Goal: Find specific page/section: Find specific page/section

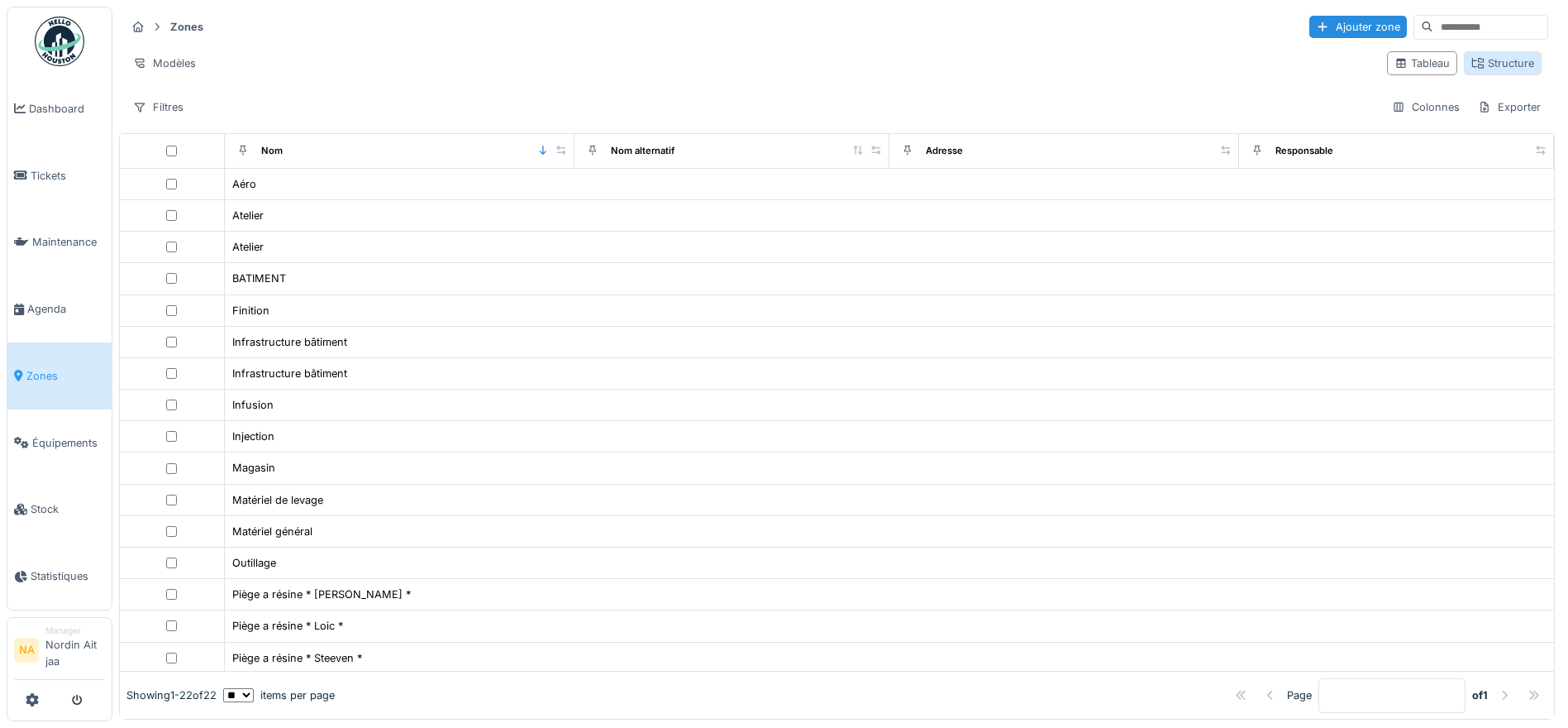
click at [1495, 67] on div "Structure" at bounding box center [1502, 63] width 63 height 16
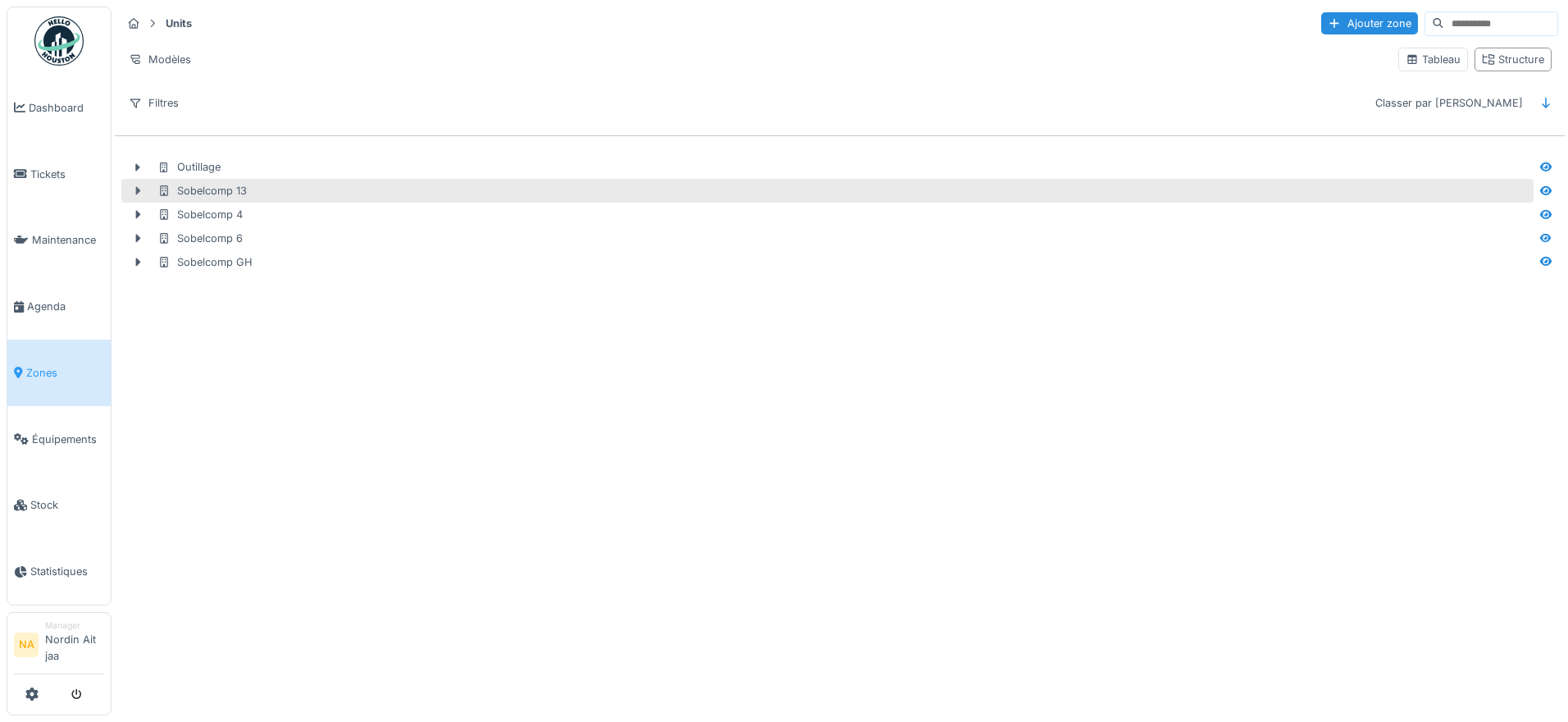
click at [135, 190] on icon at bounding box center [137, 191] width 13 height 10
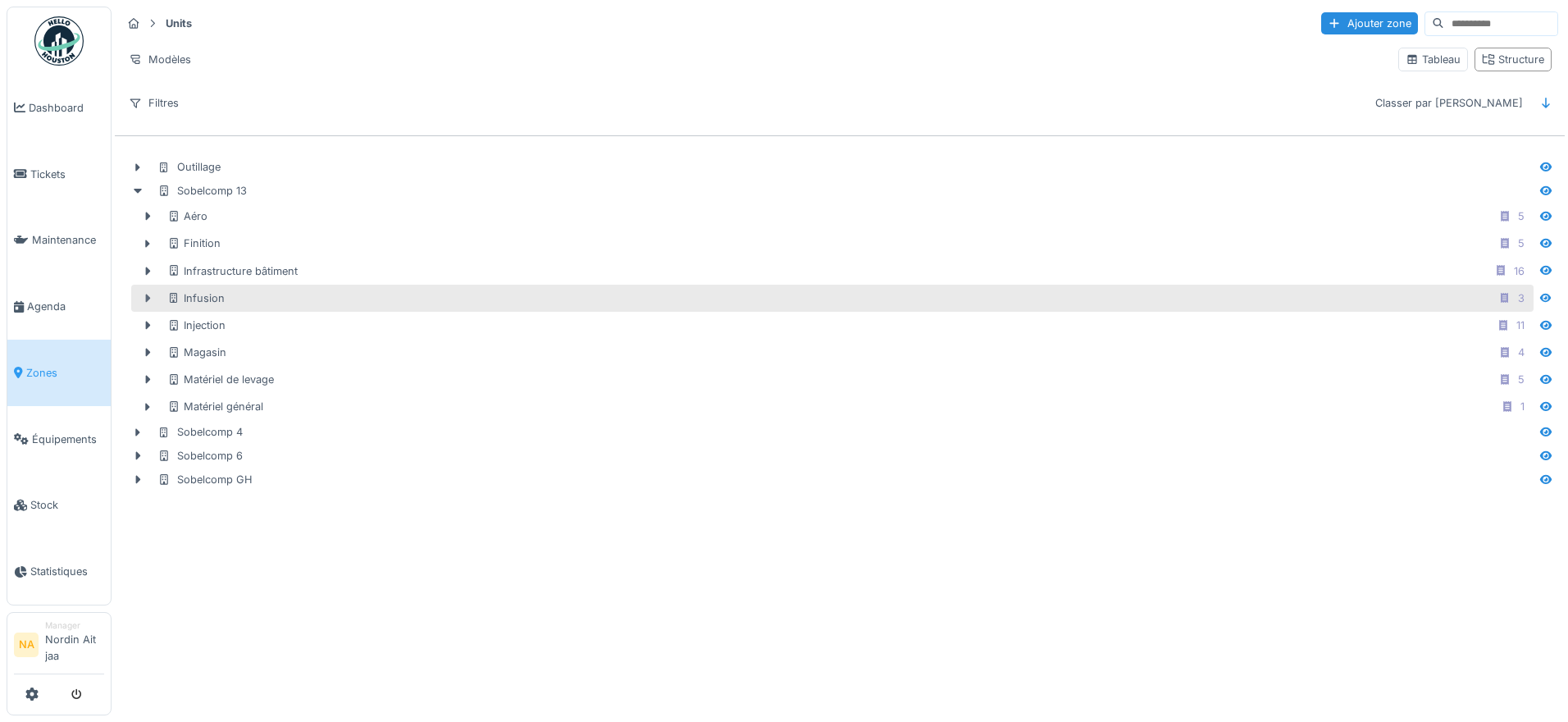
click at [139, 294] on div at bounding box center [147, 298] width 27 height 17
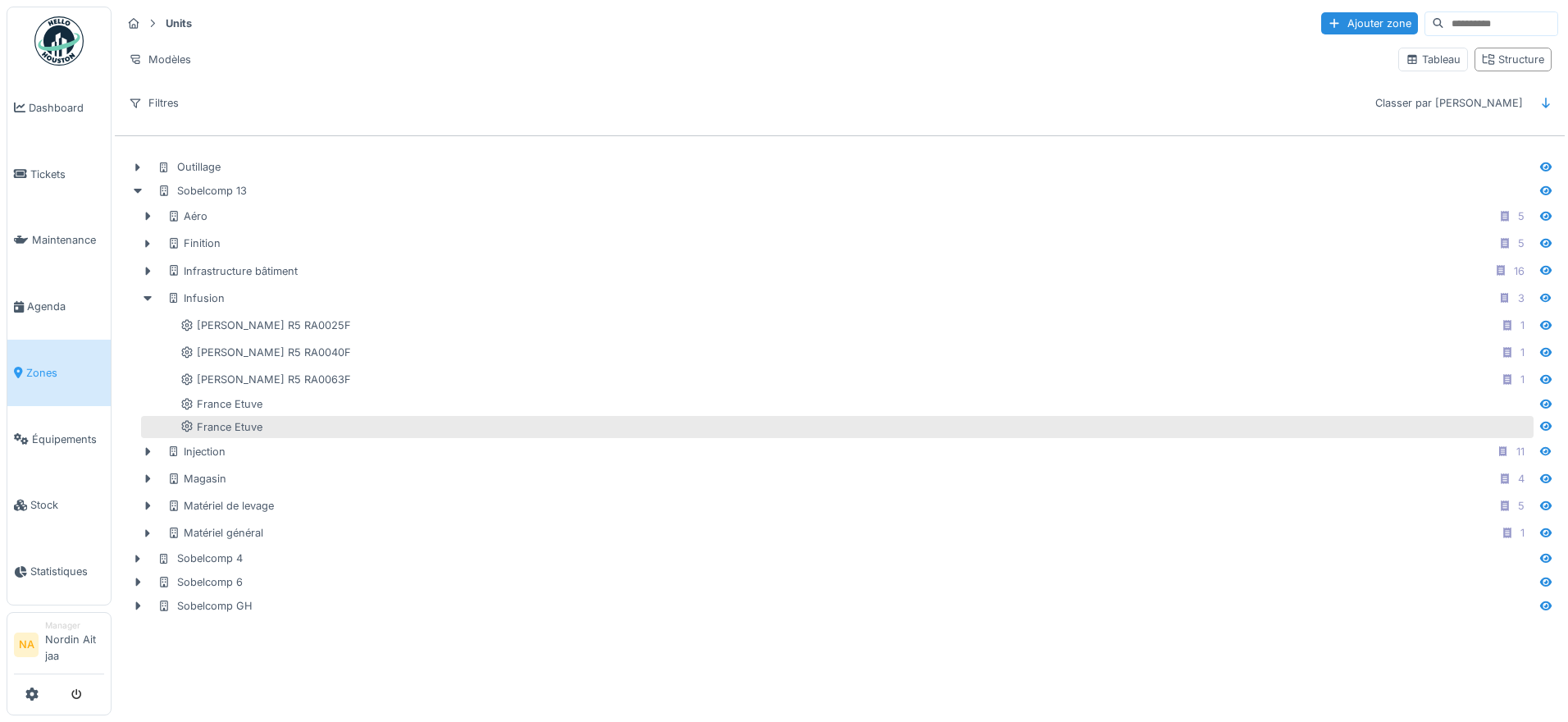
click at [156, 432] on icon at bounding box center [151, 426] width 10 height 13
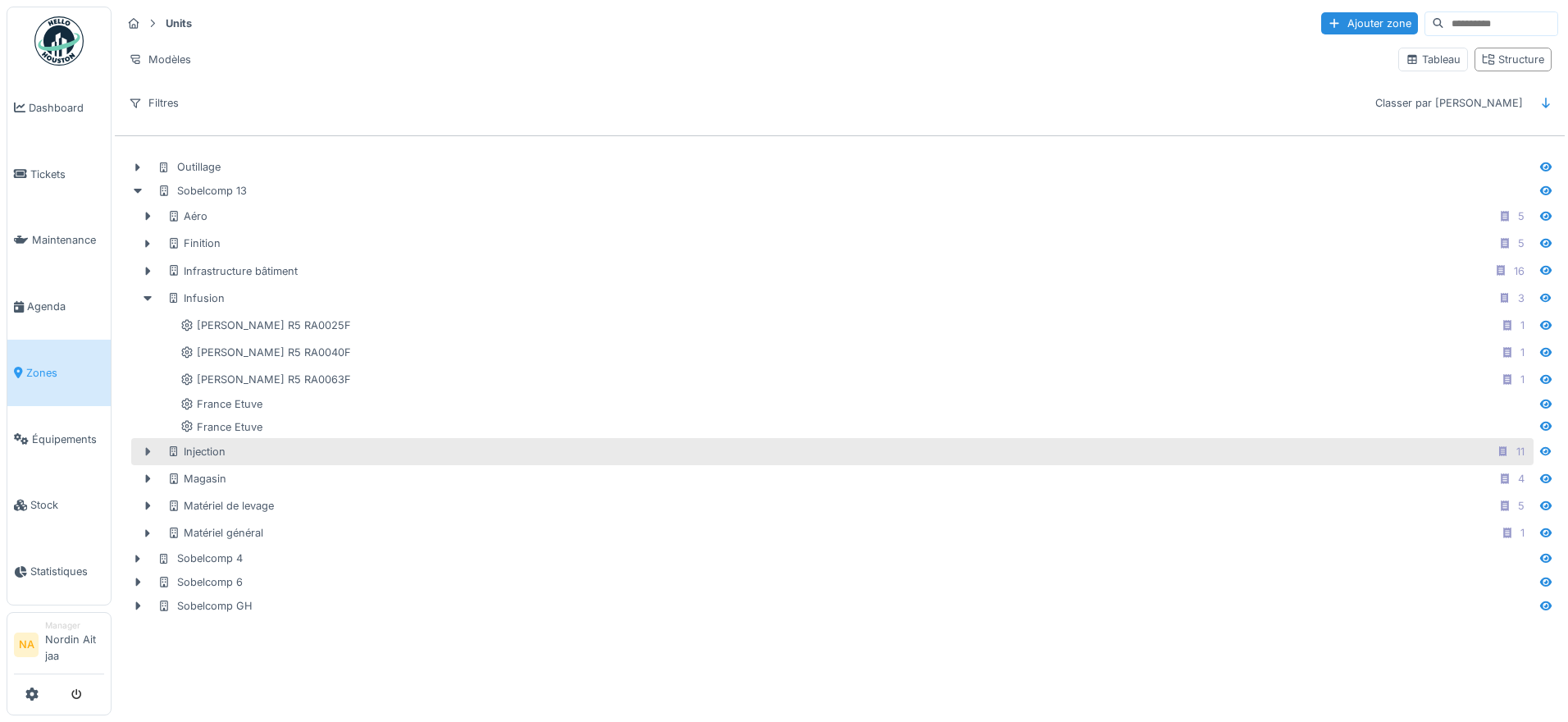
click at [158, 449] on div at bounding box center [147, 452] width 27 height 17
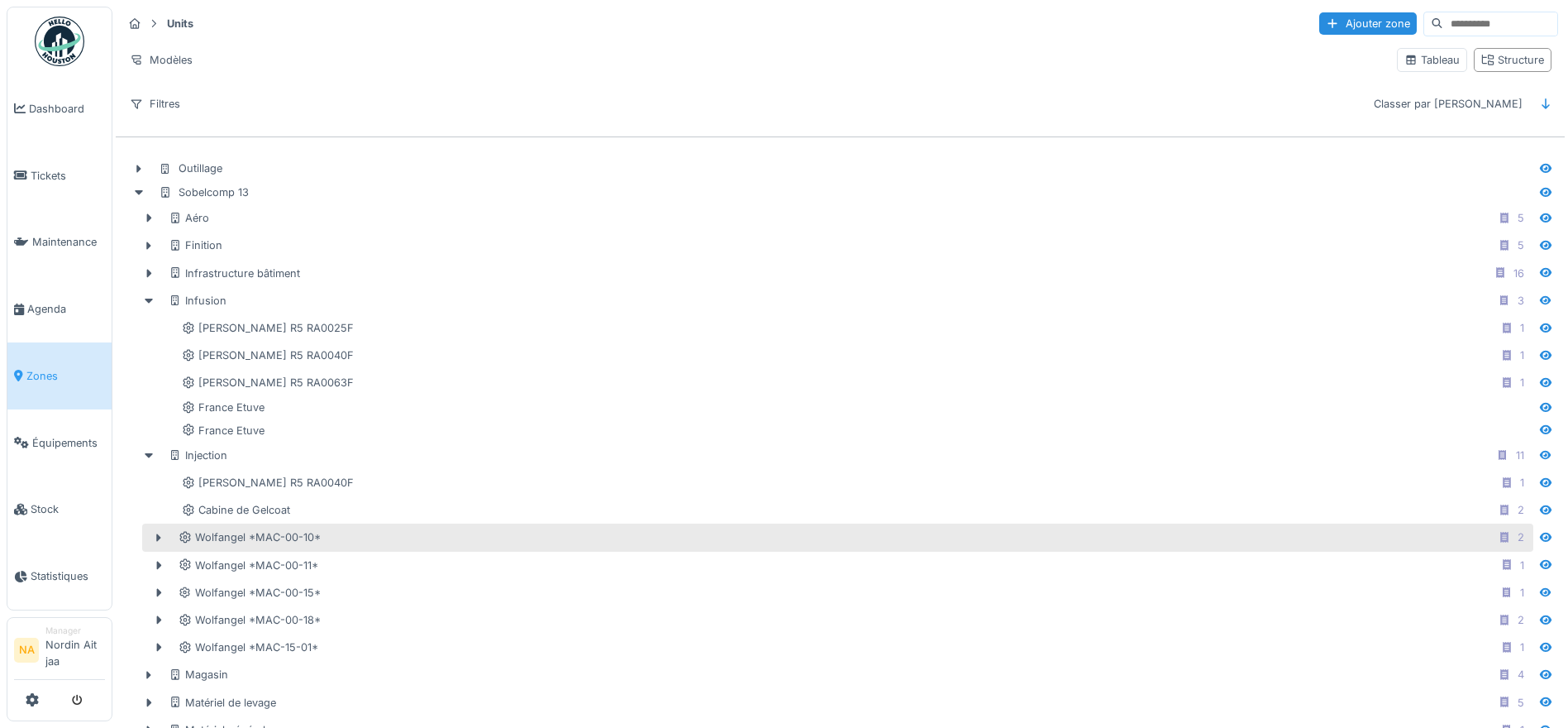
click at [360, 530] on div "Wolfangel *MAC-00-10* 2" at bounding box center [854, 537] width 1352 height 21
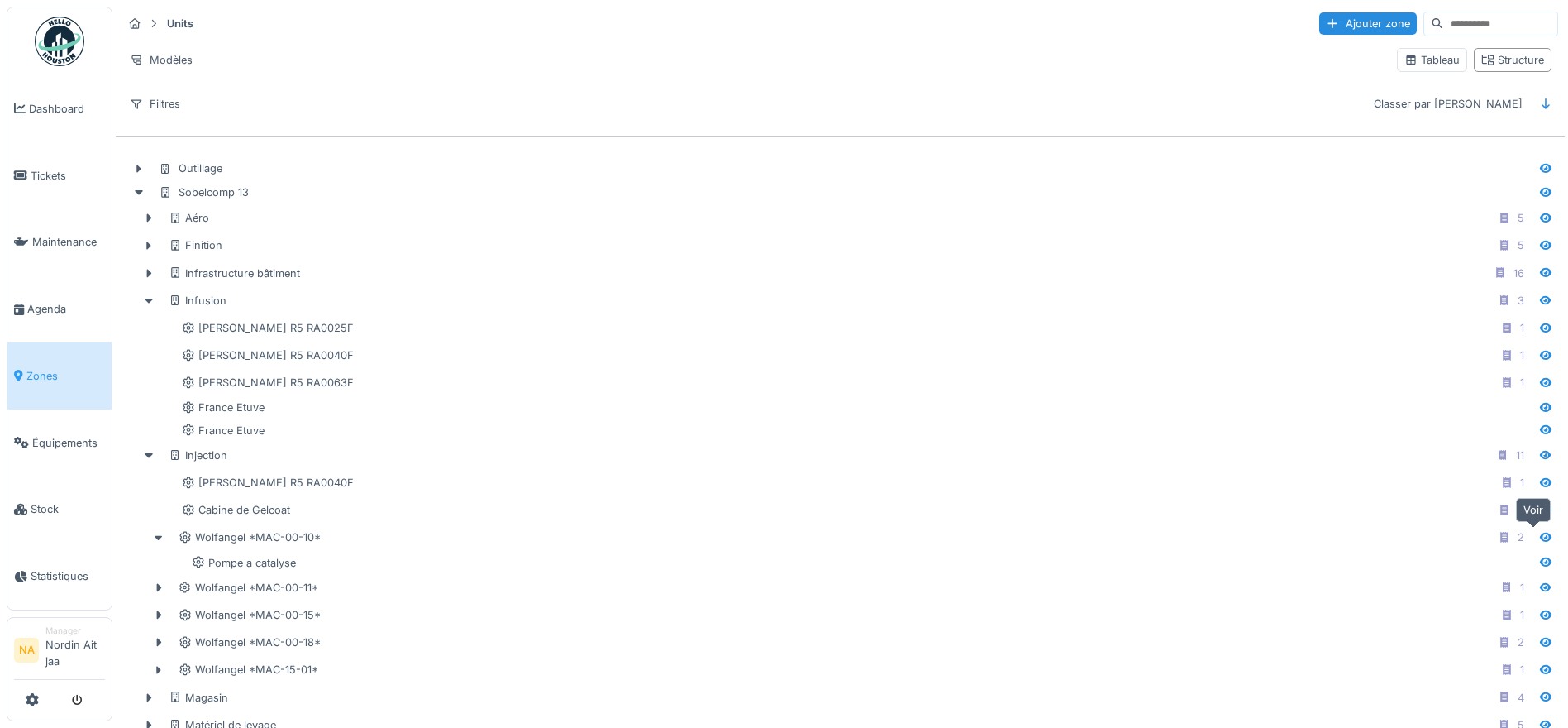
click at [1539, 535] on icon at bounding box center [1545, 537] width 13 height 10
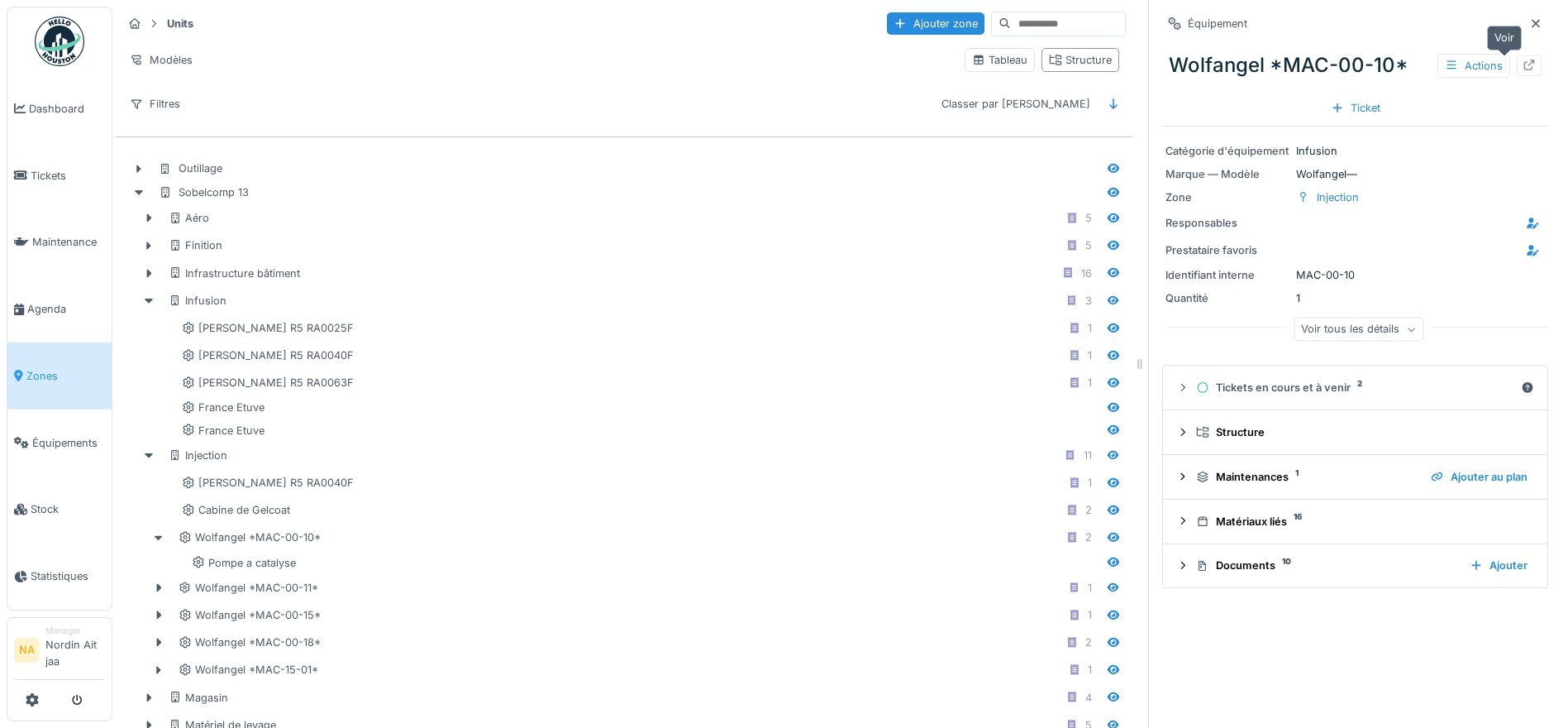
click at [1522, 68] on icon at bounding box center [1528, 65] width 13 height 10
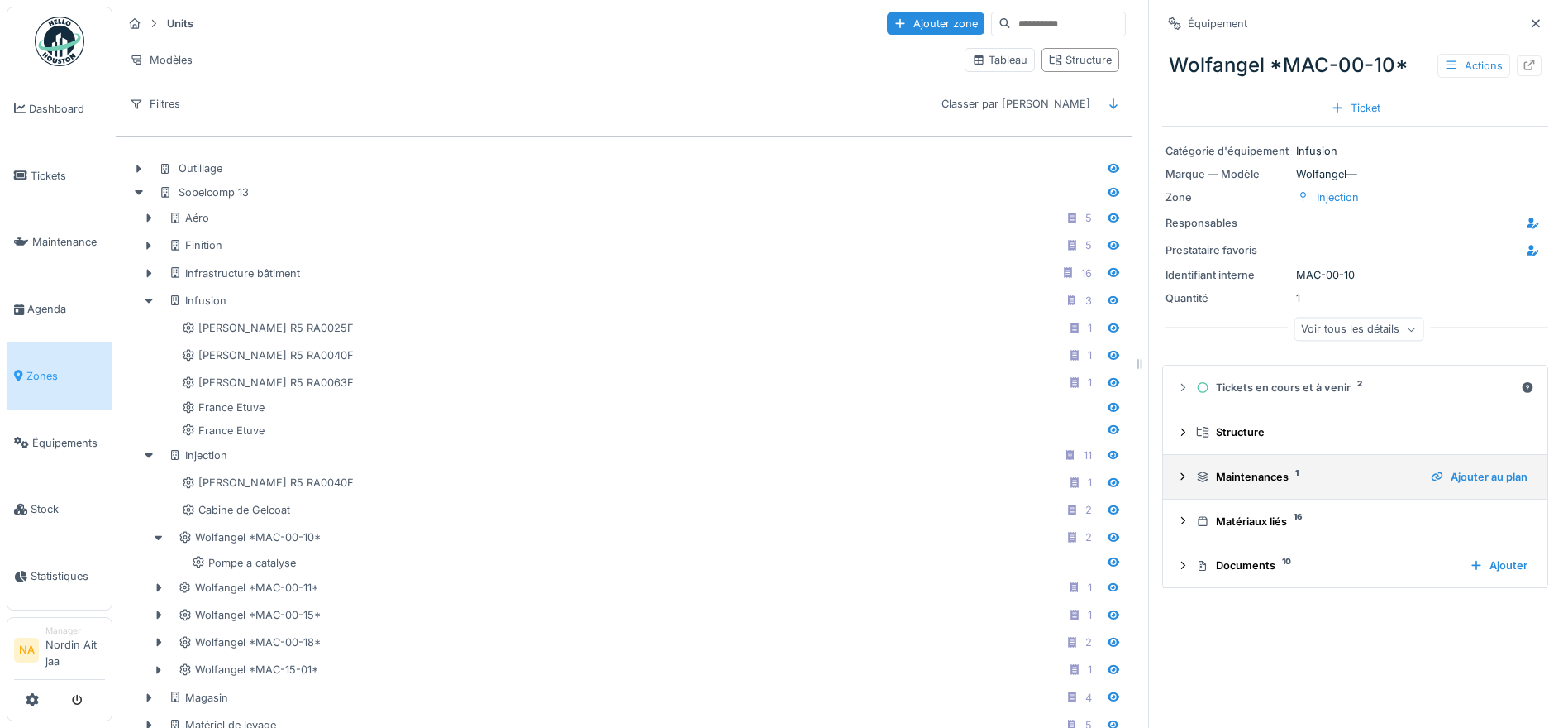
click at [1176, 475] on icon at bounding box center [1182, 477] width 13 height 10
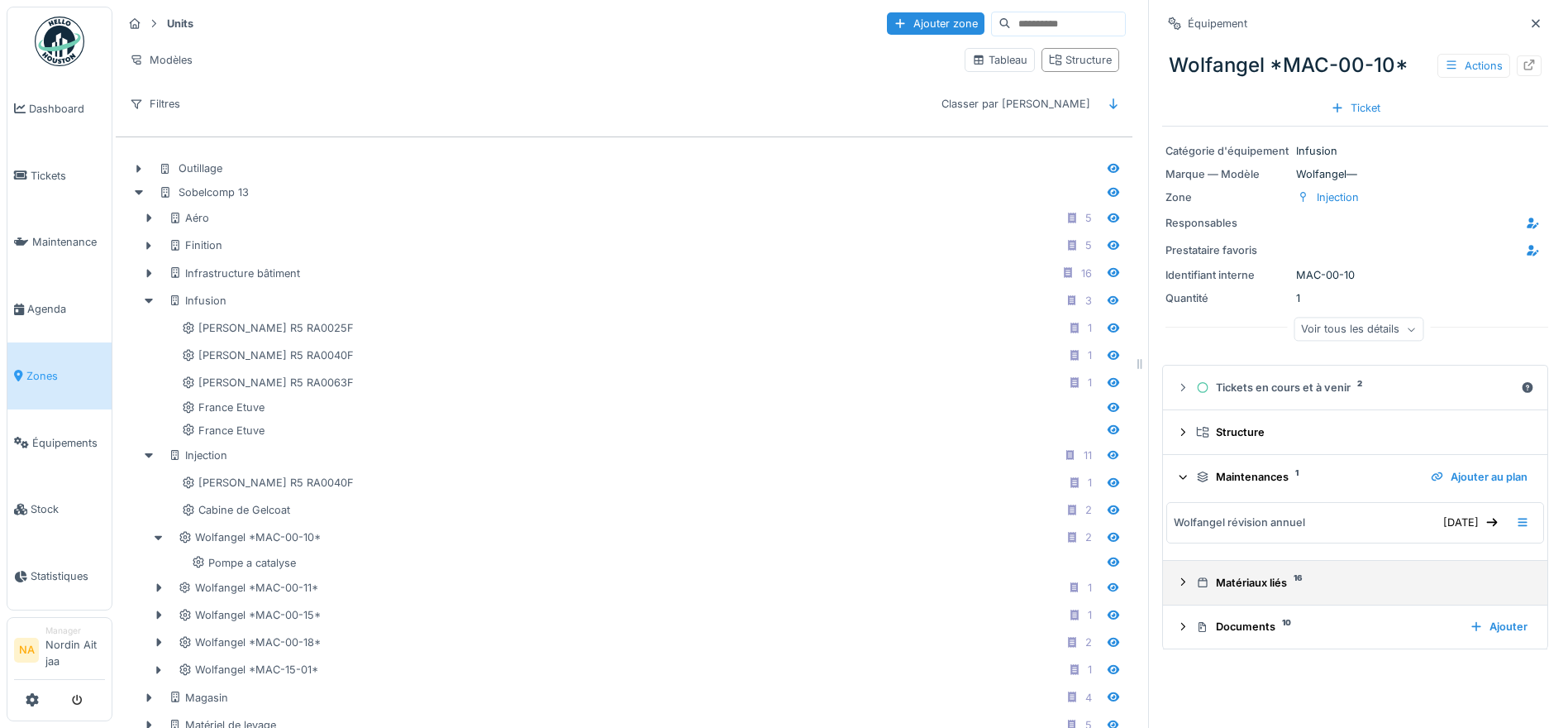
click at [1176, 582] on icon at bounding box center [1182, 581] width 13 height 10
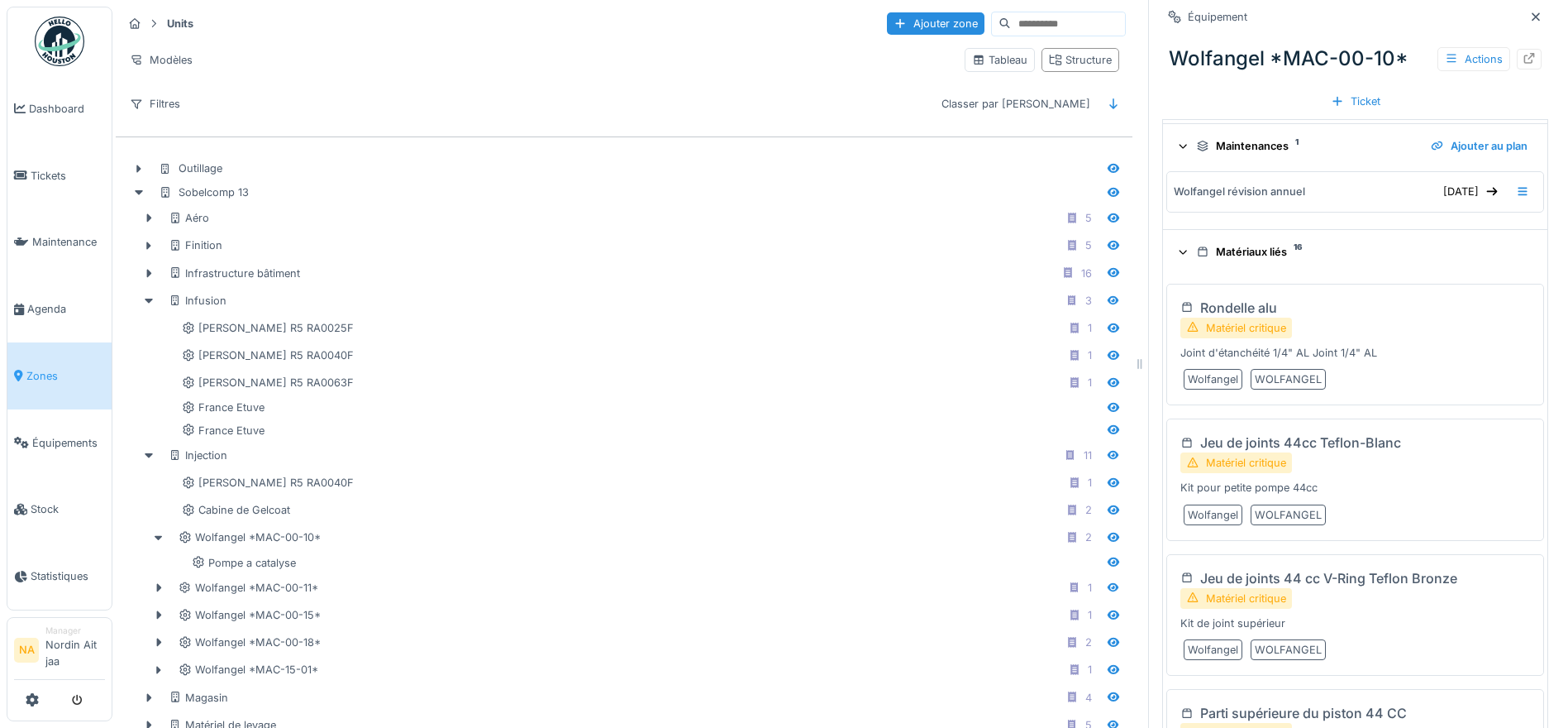
scroll to position [579, 0]
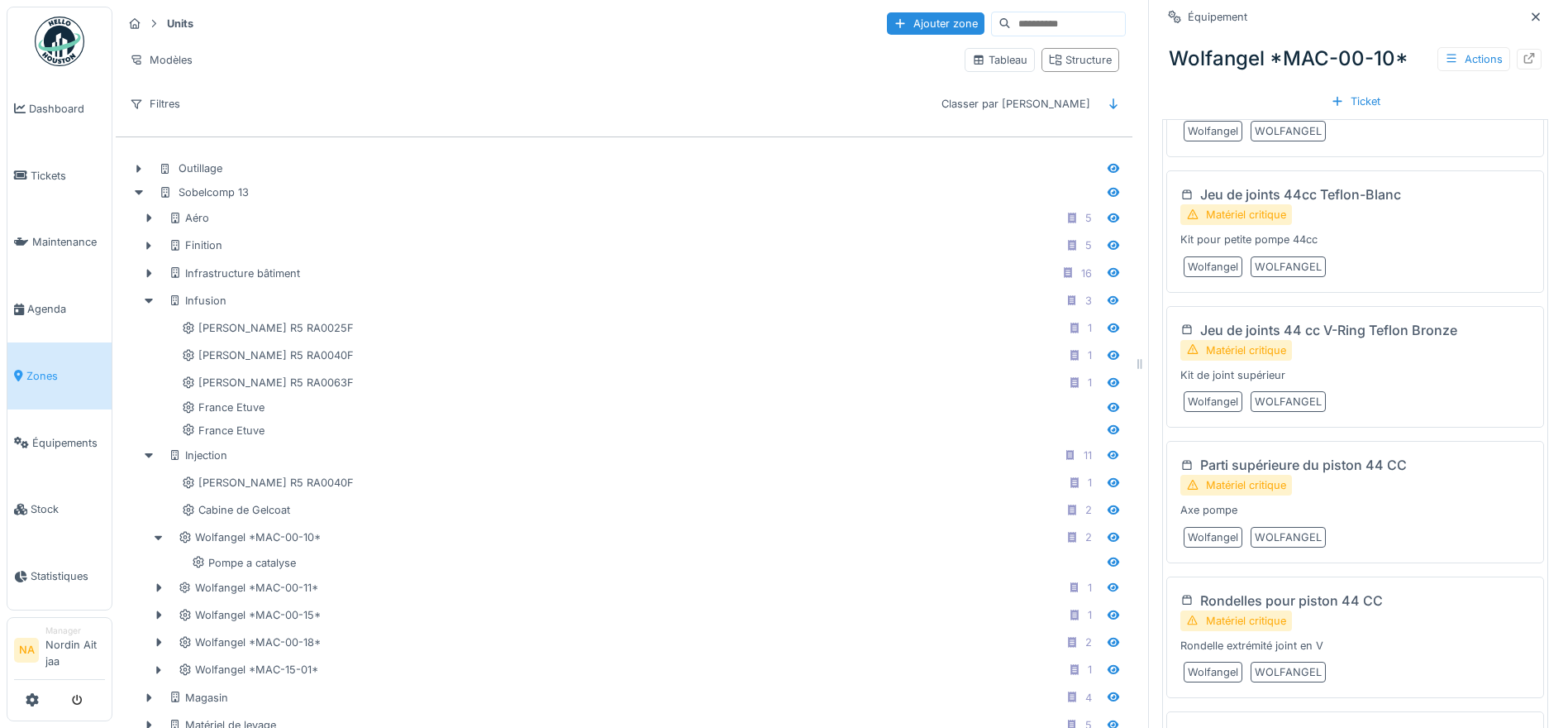
click at [1347, 472] on div "Parti supérieure du piston 44 CC" at bounding box center [1303, 464] width 207 height 20
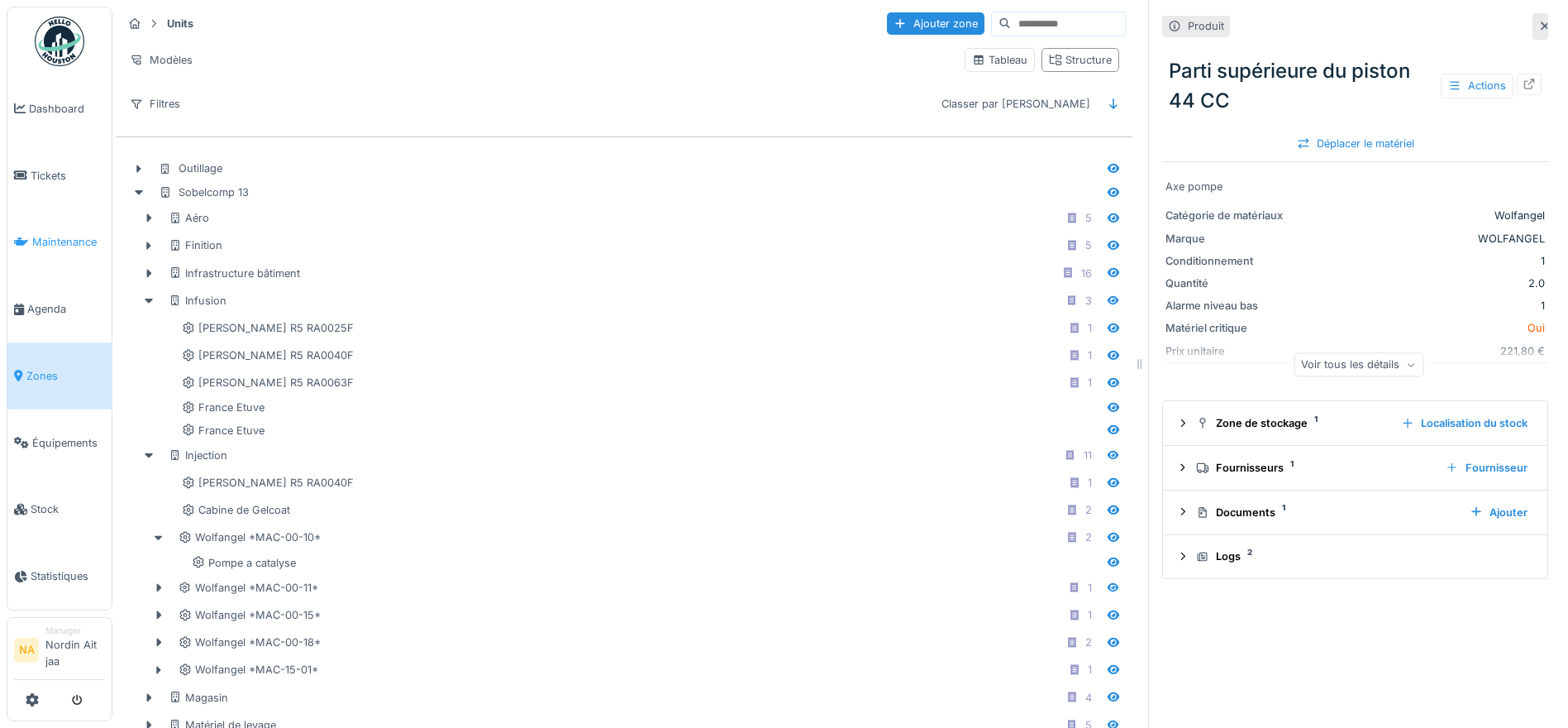
click at [50, 258] on link "Maintenance" at bounding box center [59, 243] width 104 height 67
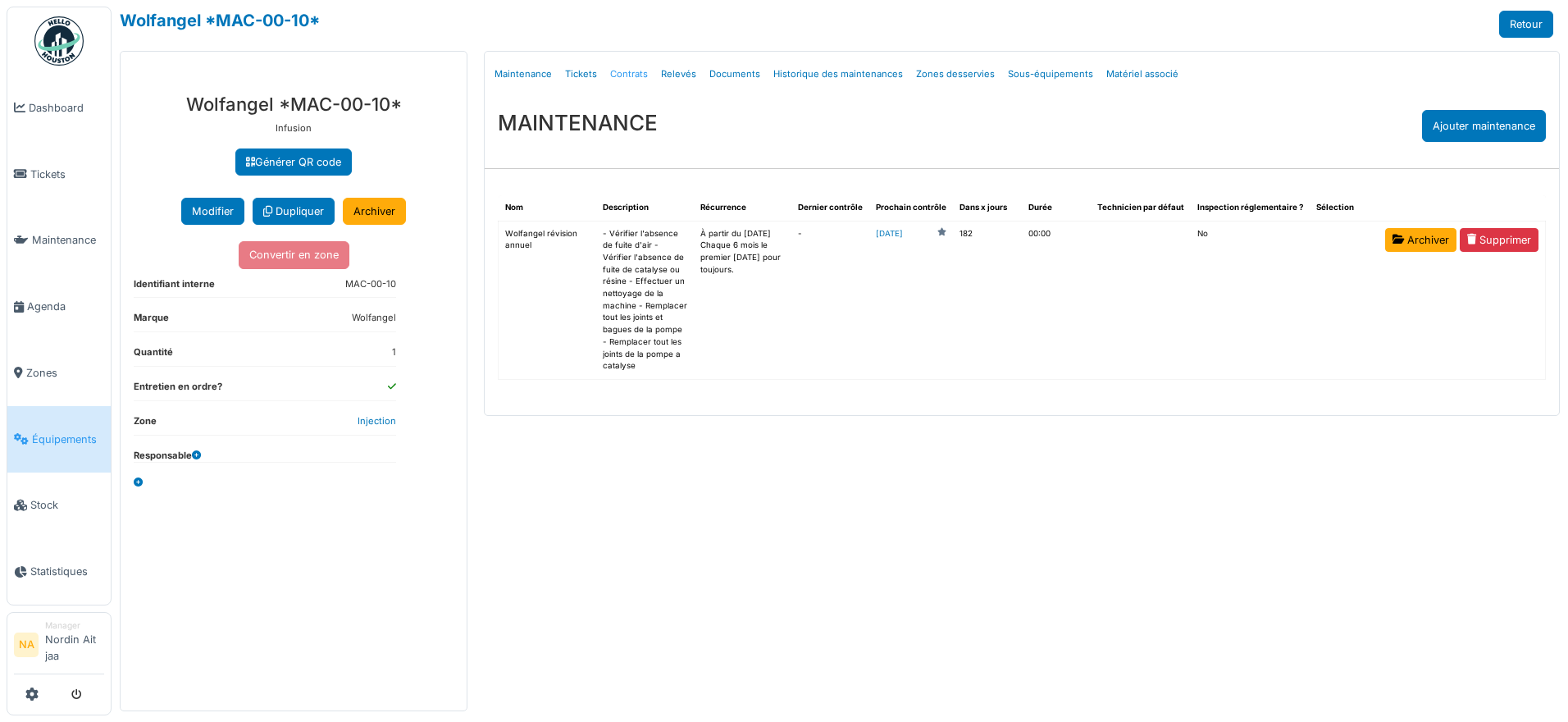
click at [636, 70] on link "Contrats" at bounding box center [629, 74] width 50 height 38
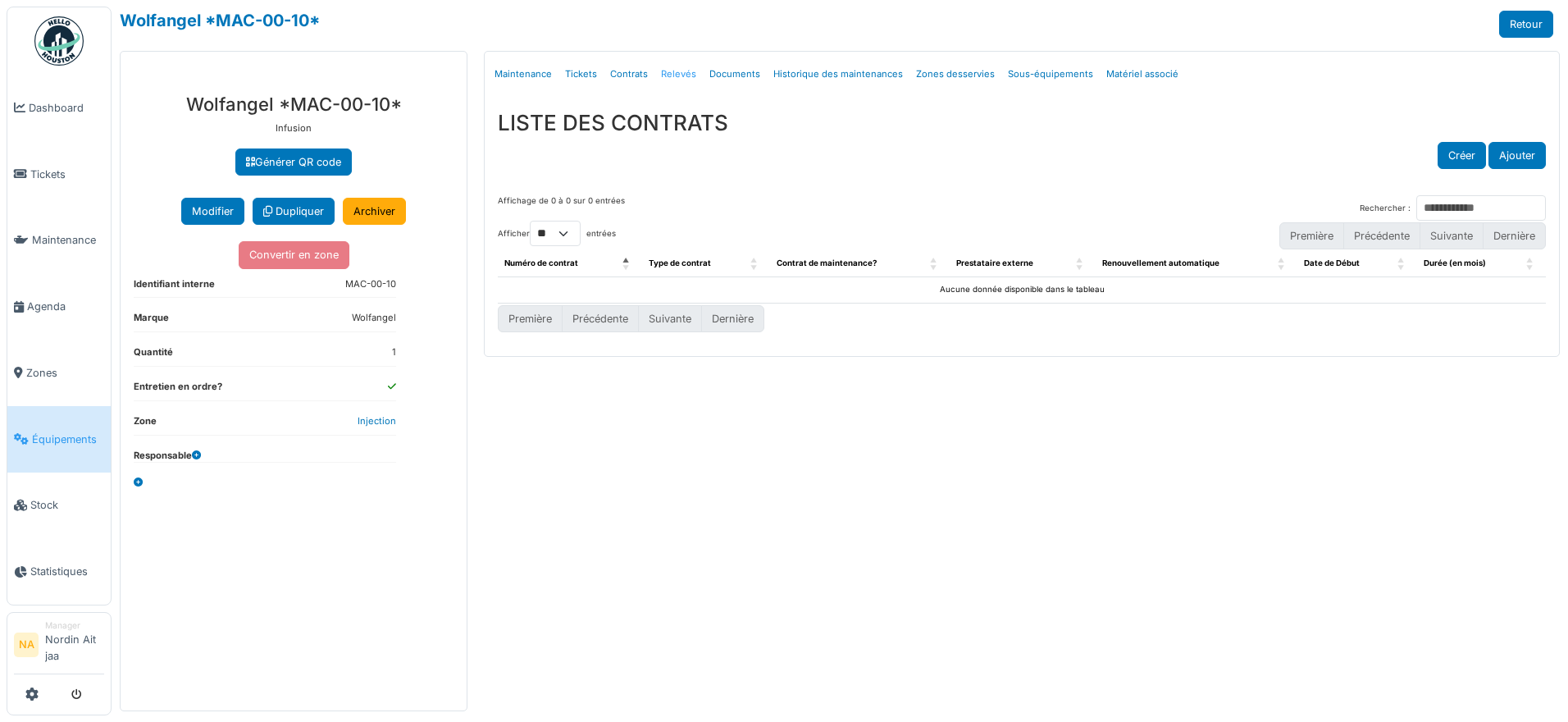
click at [684, 74] on link "Relevés" at bounding box center [678, 74] width 49 height 38
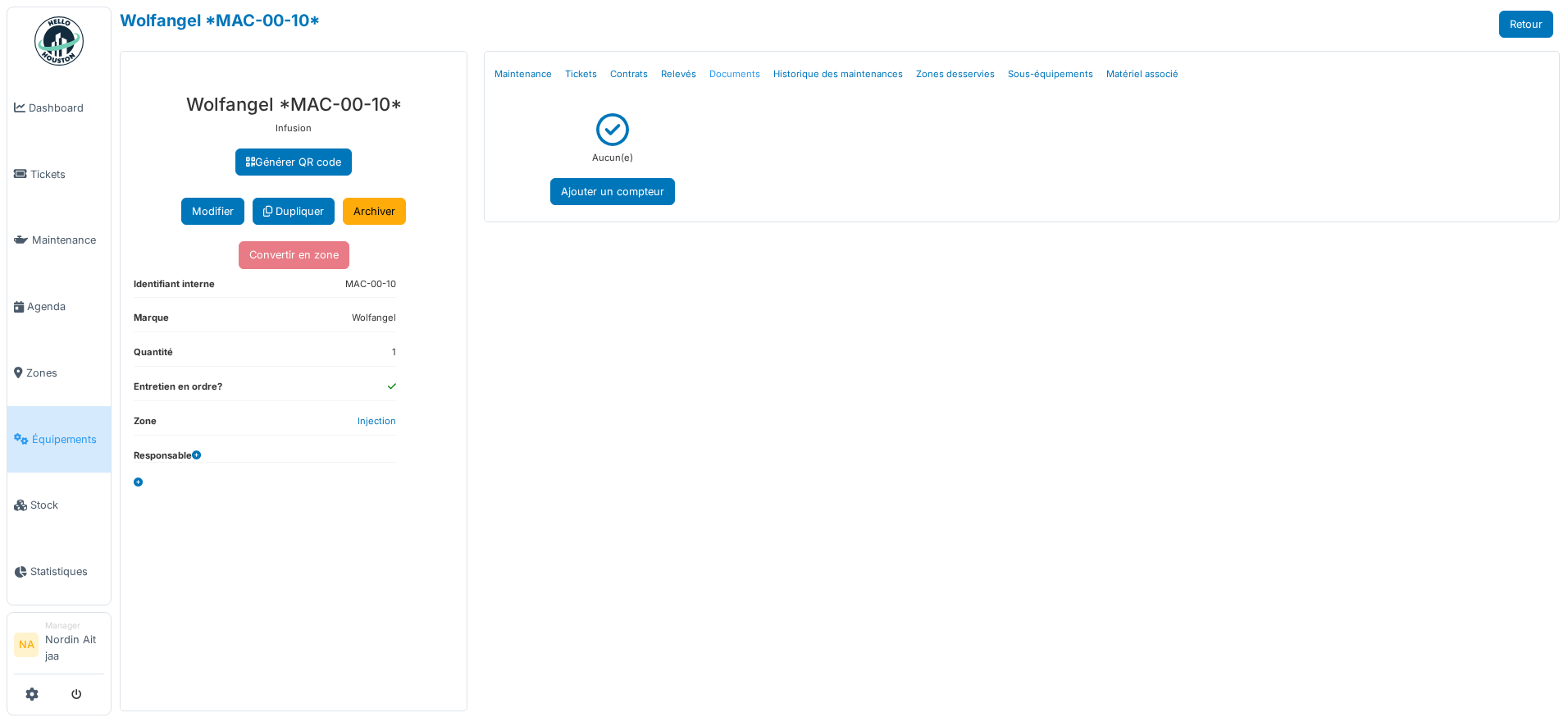
click at [736, 70] on link "Documents" at bounding box center [735, 74] width 64 height 38
select select "***"
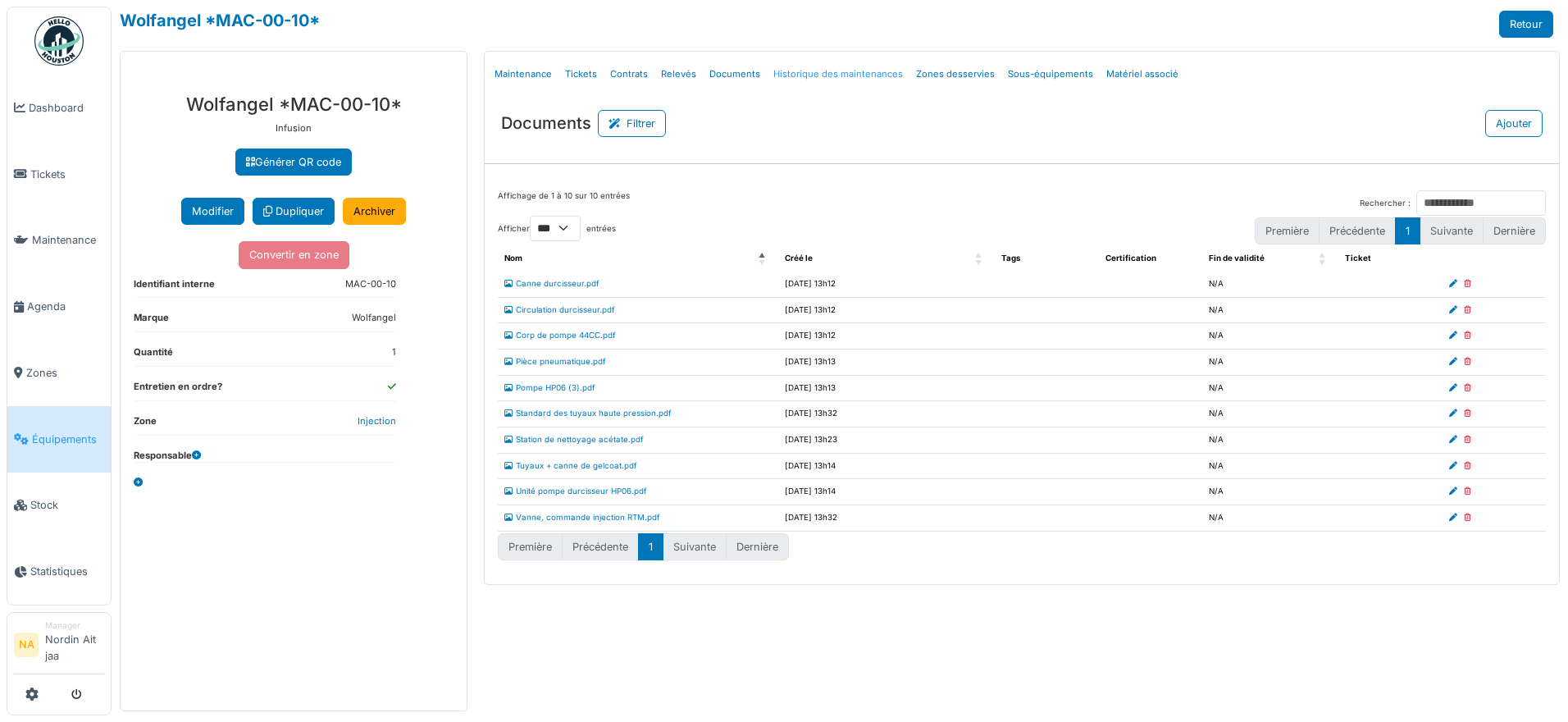
click at [841, 70] on link "Historique des maintenances" at bounding box center [837, 74] width 143 height 38
select select "***"
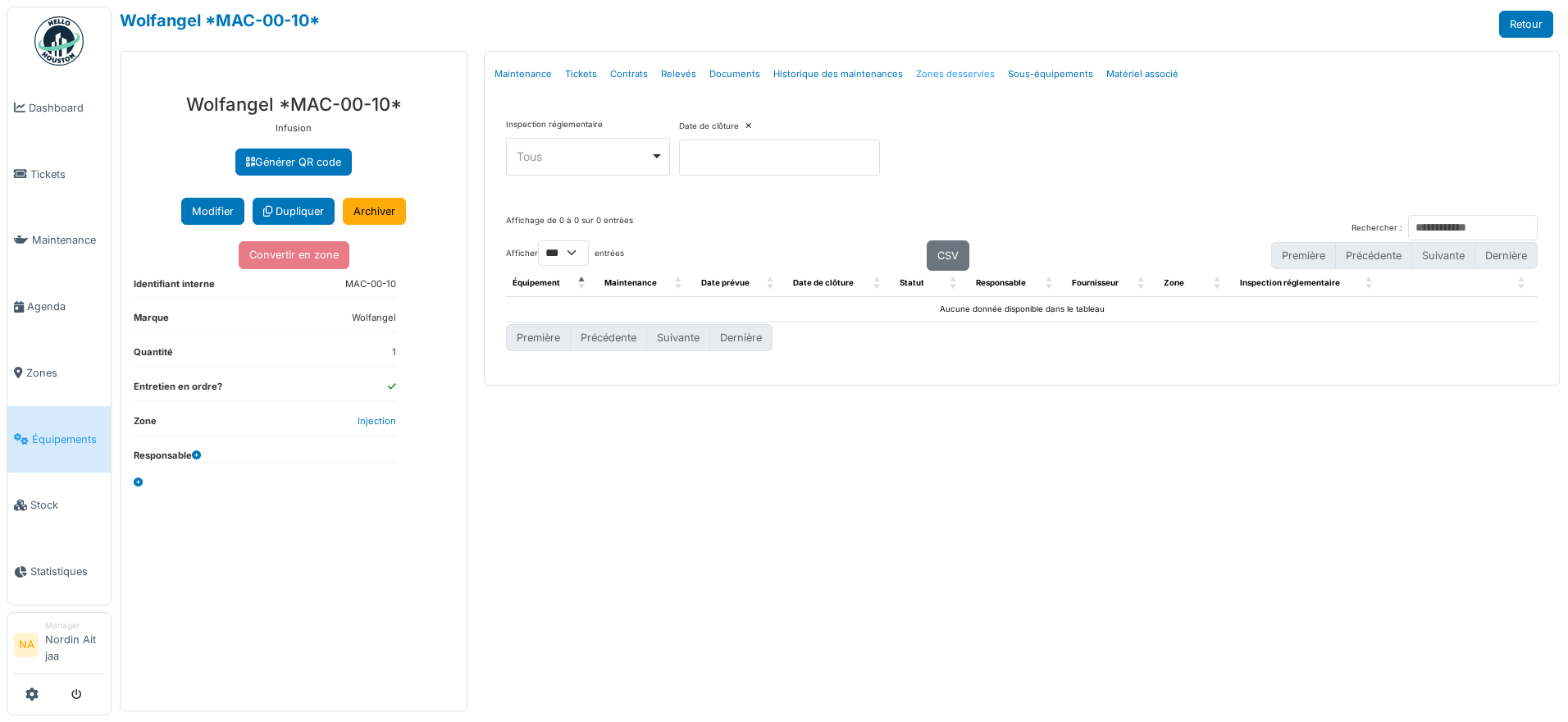
click at [955, 68] on link "Zones desservies" at bounding box center [955, 74] width 92 height 38
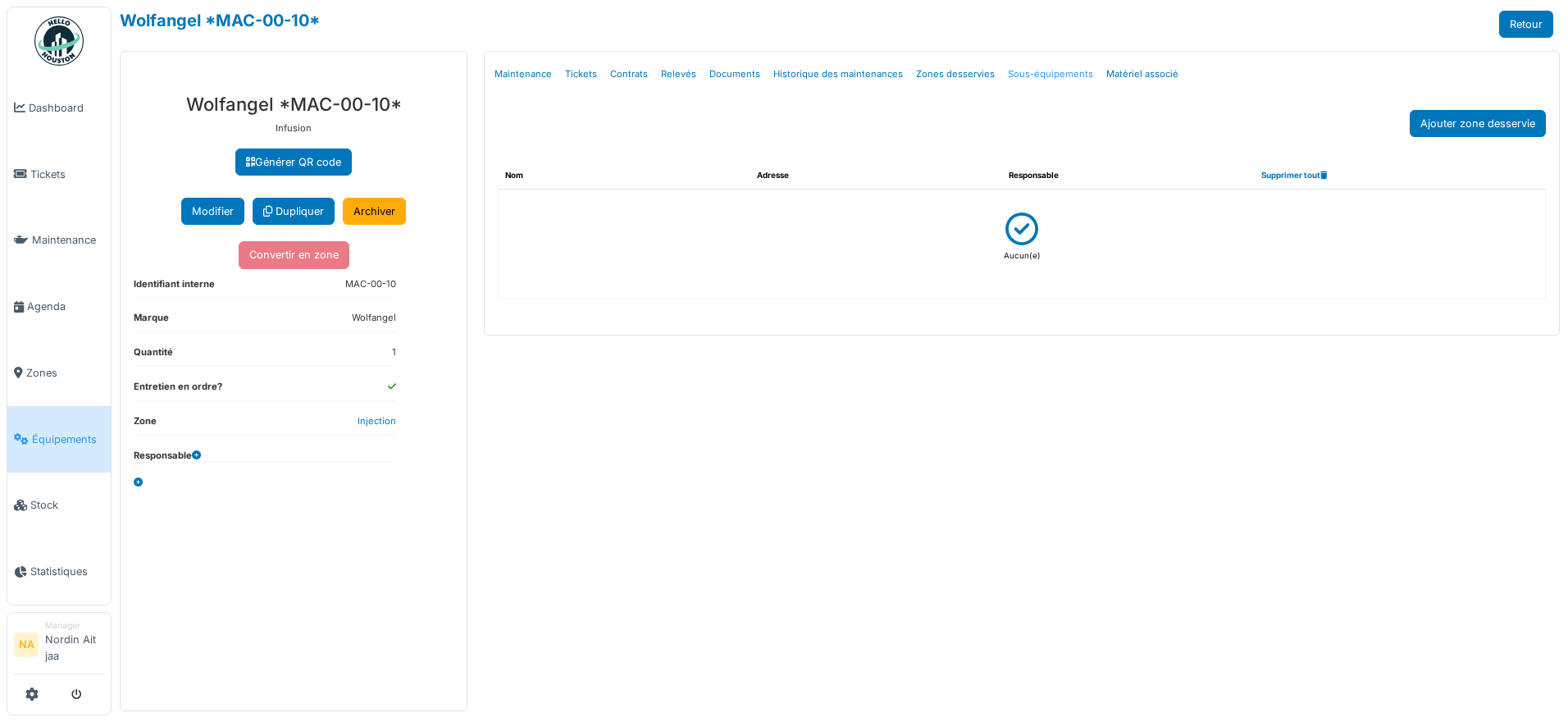
click at [1032, 68] on link "Sous-équipements" at bounding box center [1050, 74] width 98 height 38
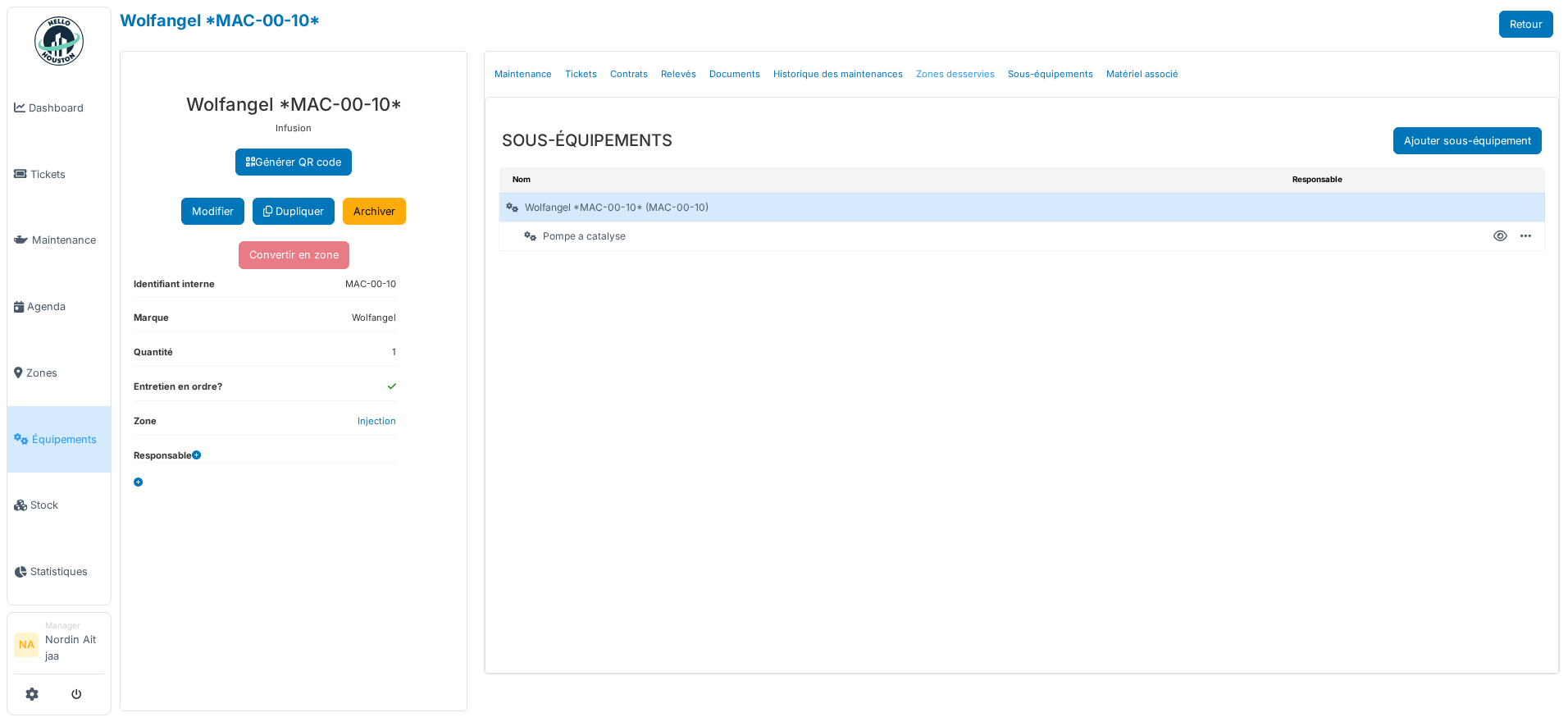
click at [909, 82] on link "Zones desservies" at bounding box center [955, 74] width 92 height 38
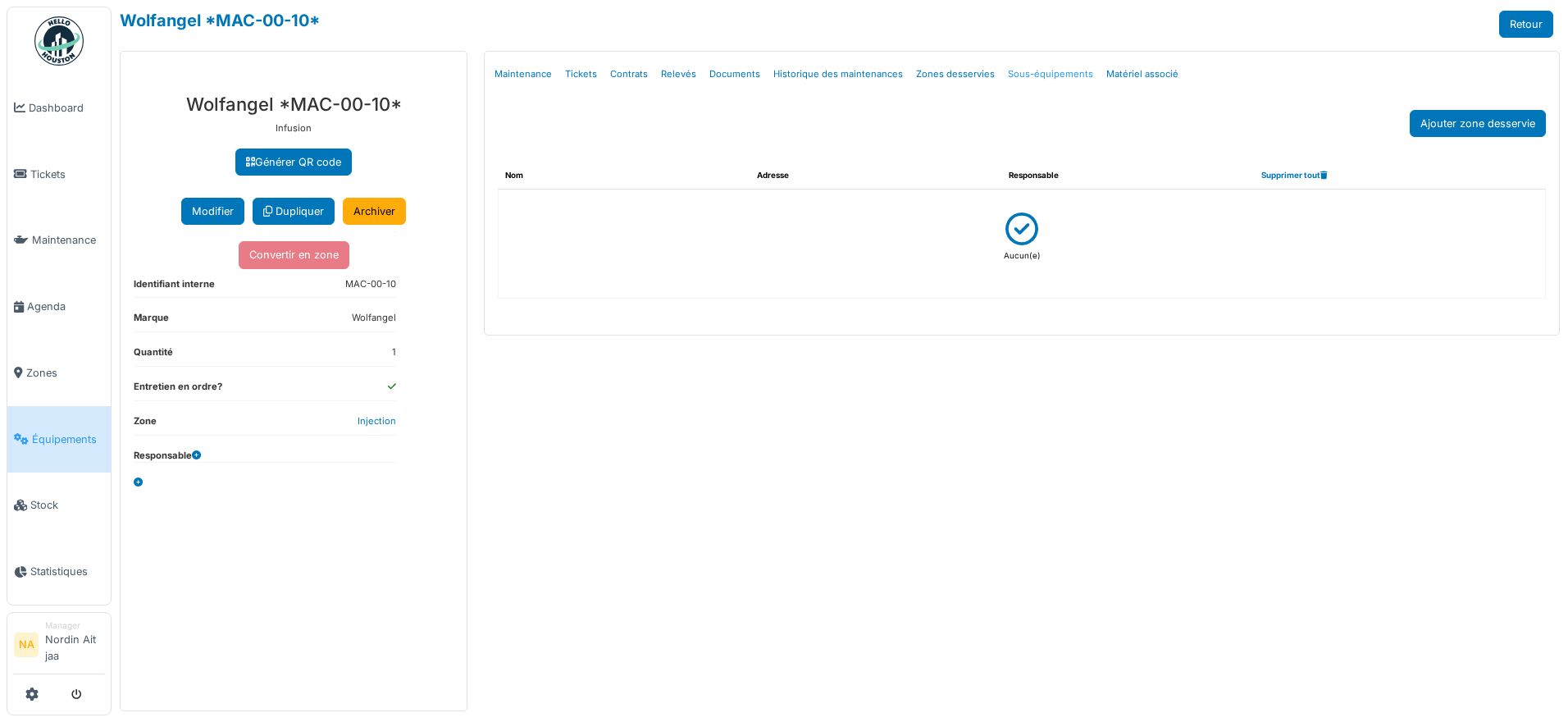
click at [1025, 69] on link "Sous-équipements" at bounding box center [1050, 74] width 98 height 38
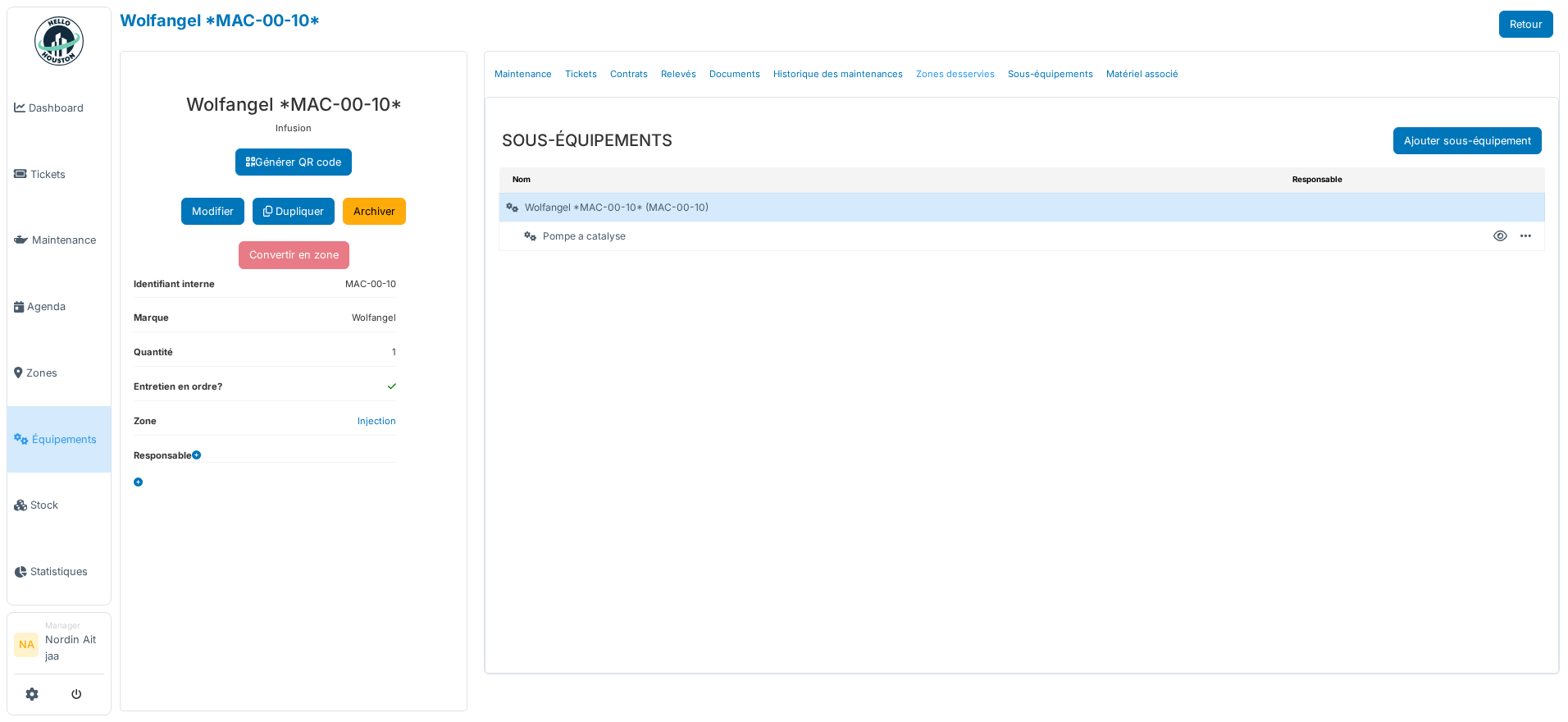
click at [913, 68] on link "Zones desservies" at bounding box center [955, 74] width 92 height 38
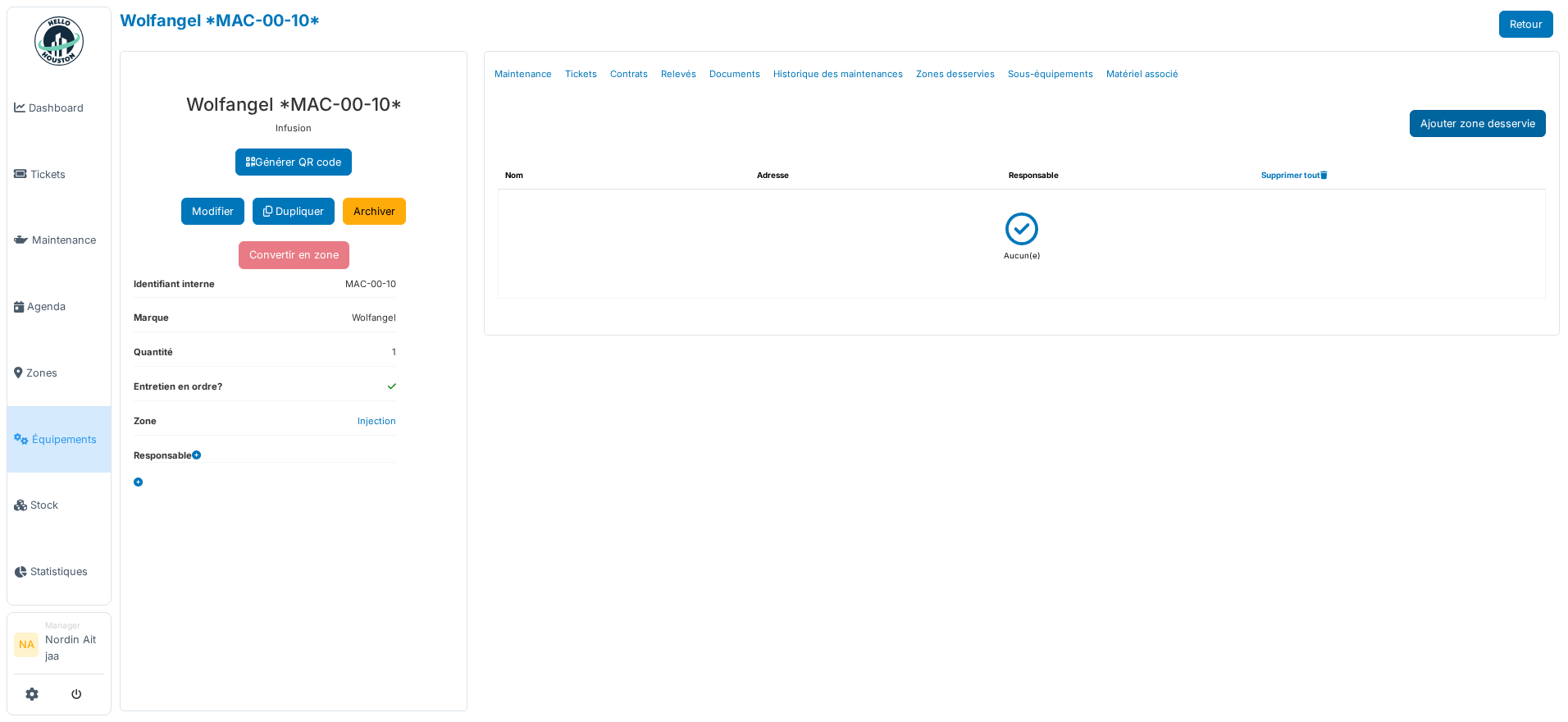
click at [1494, 121] on button "Ajouter zone desservie" at bounding box center [1477, 123] width 136 height 27
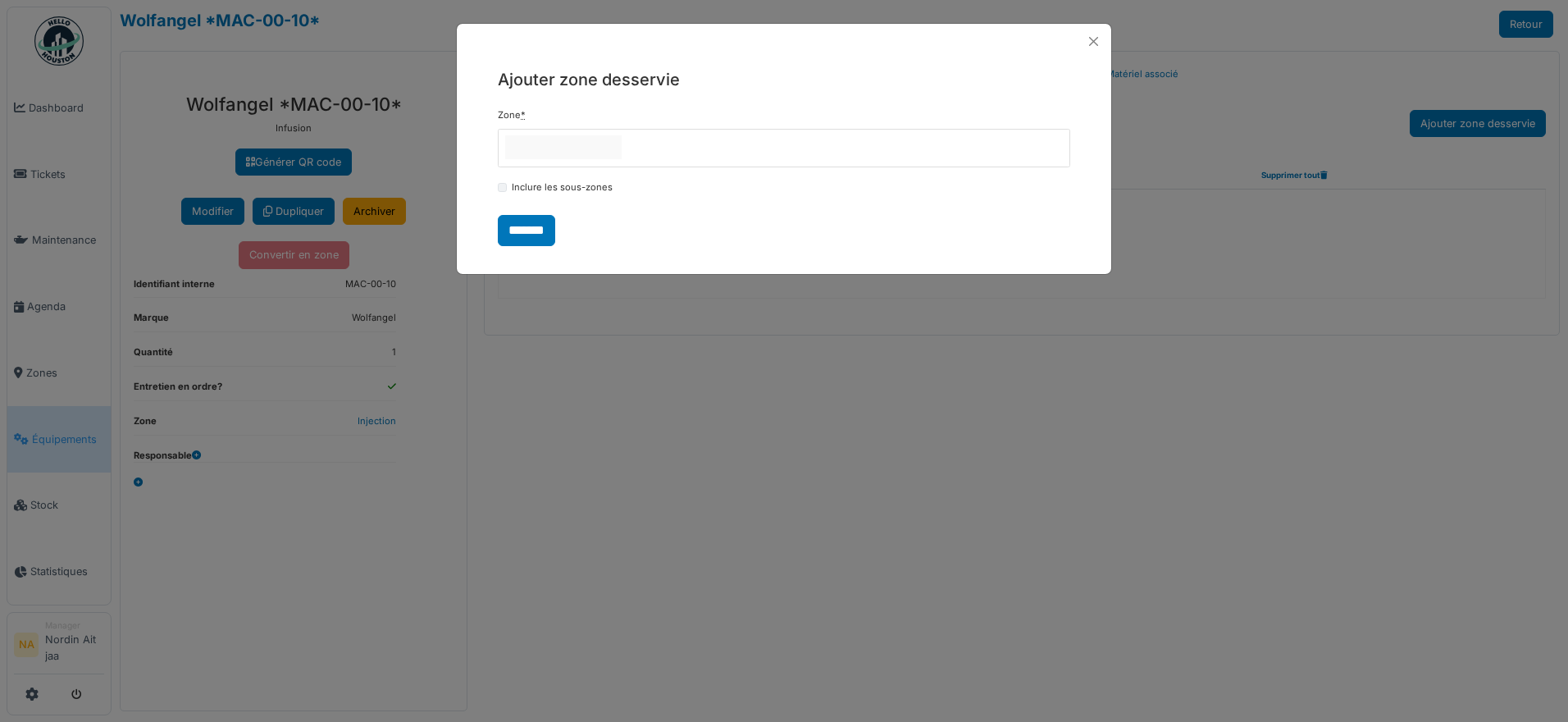
click at [581, 148] on input "null" at bounding box center [564, 147] width 116 height 24
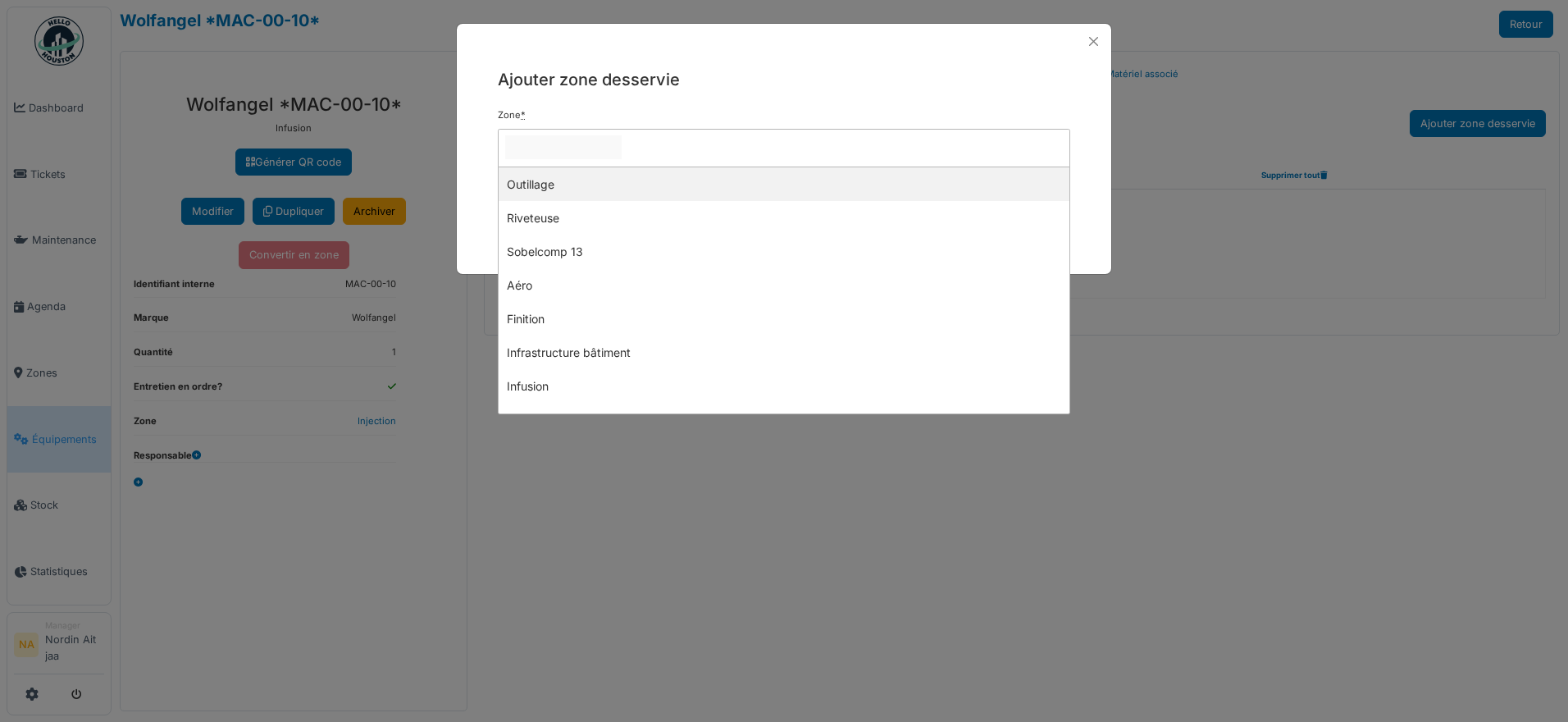
click at [581, 147] on input "null" at bounding box center [564, 147] width 116 height 24
click at [1095, 41] on button "Close" at bounding box center [1094, 41] width 22 height 22
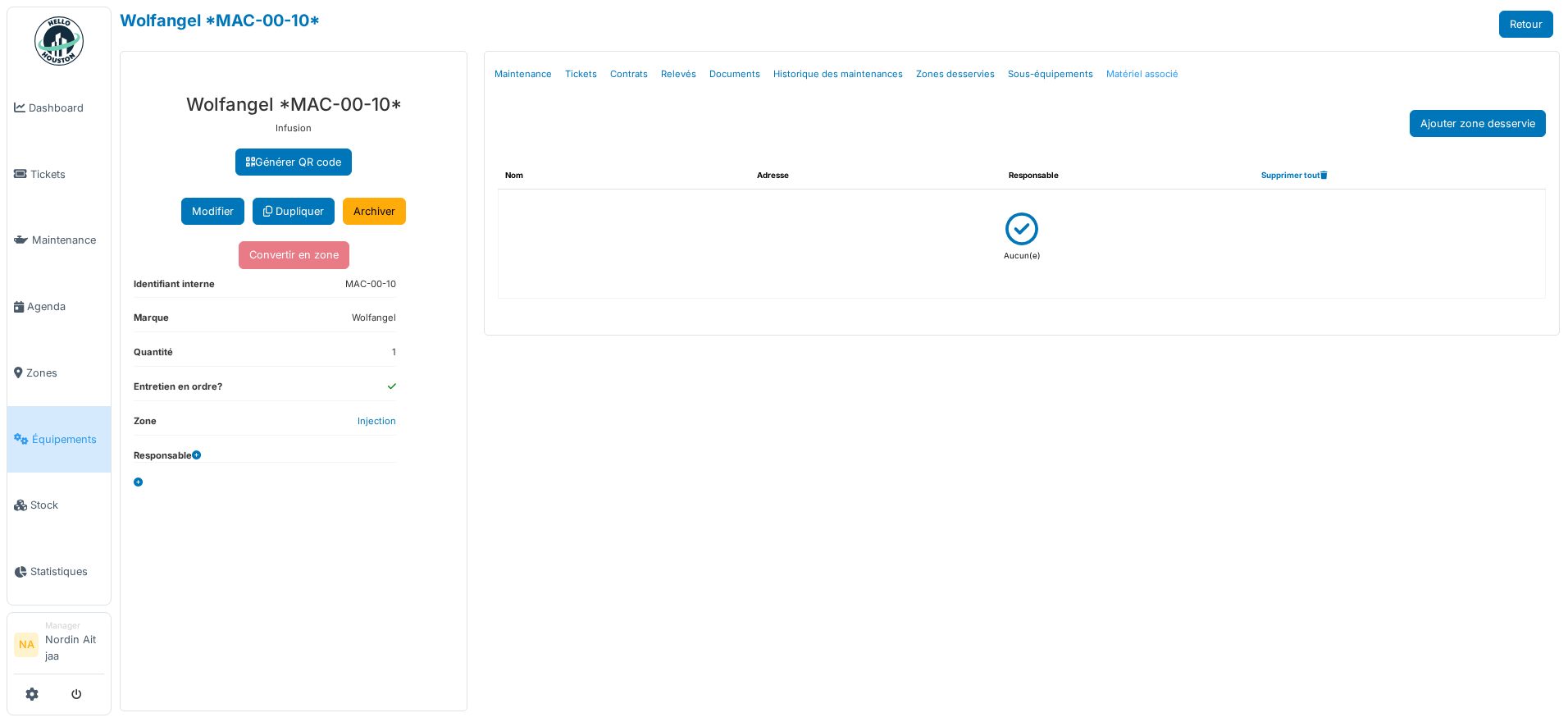
click at [1115, 62] on link "Matériel associé" at bounding box center [1143, 74] width 86 height 38
select select "***"
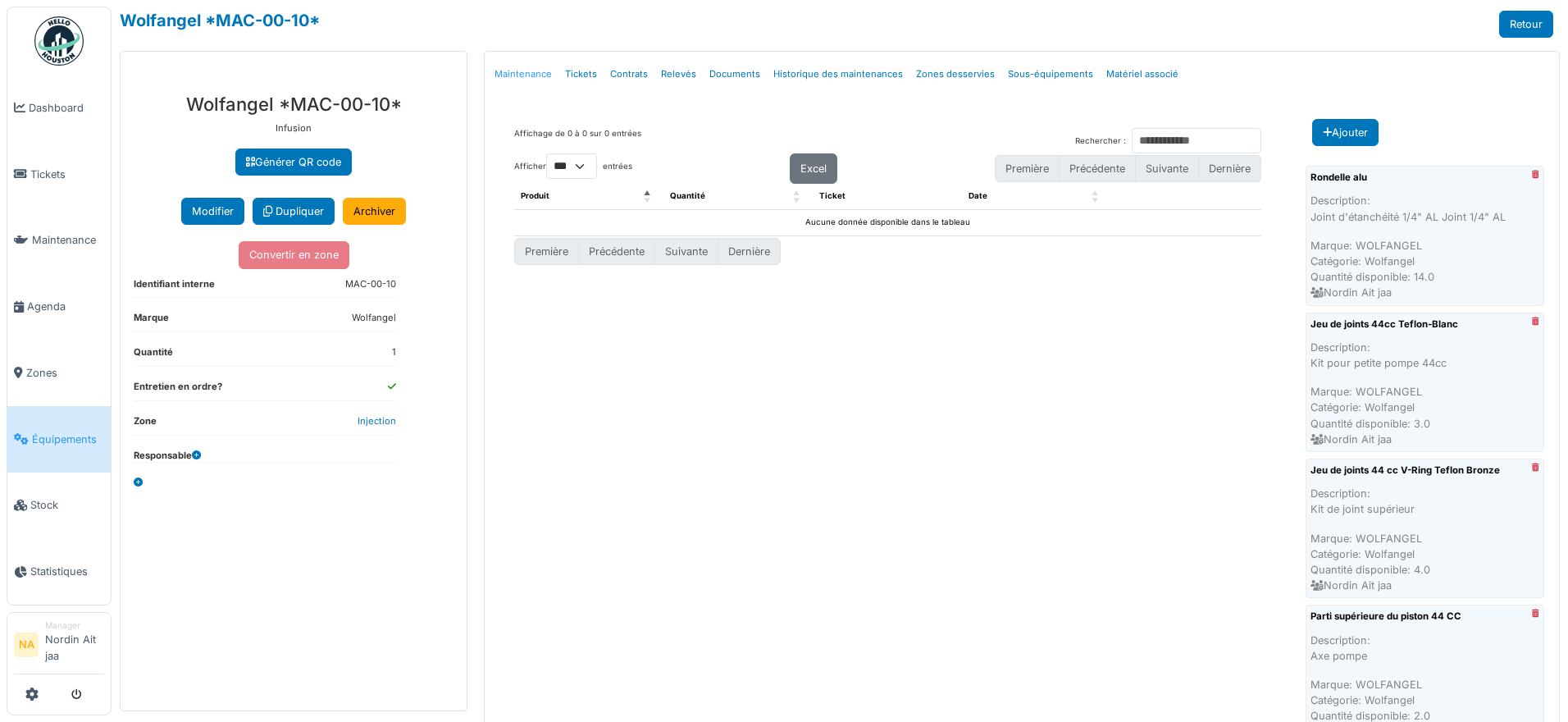
click at [543, 68] on link "Maintenance" at bounding box center [523, 74] width 70 height 38
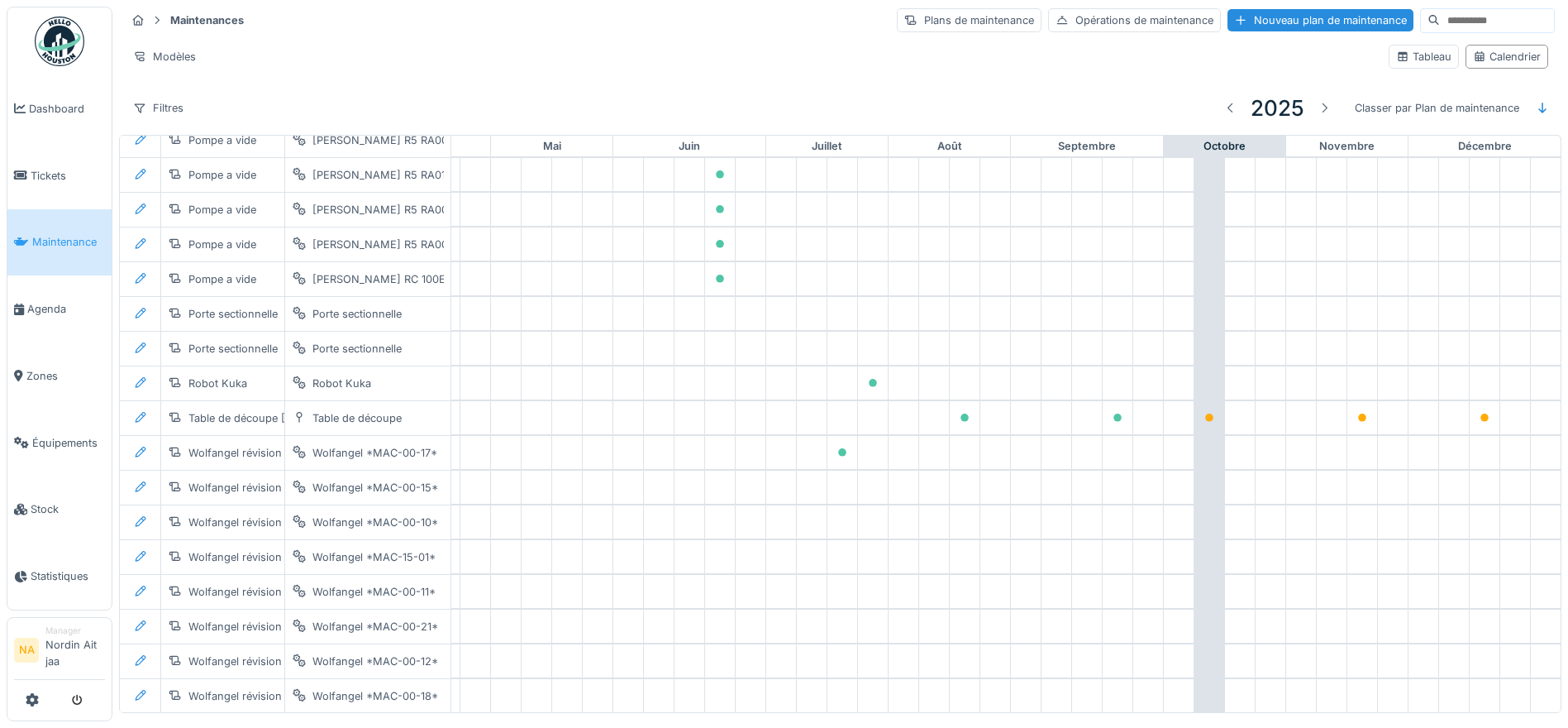
scroll to position [1414, 548]
